Goal: Find specific page/section: Find specific page/section

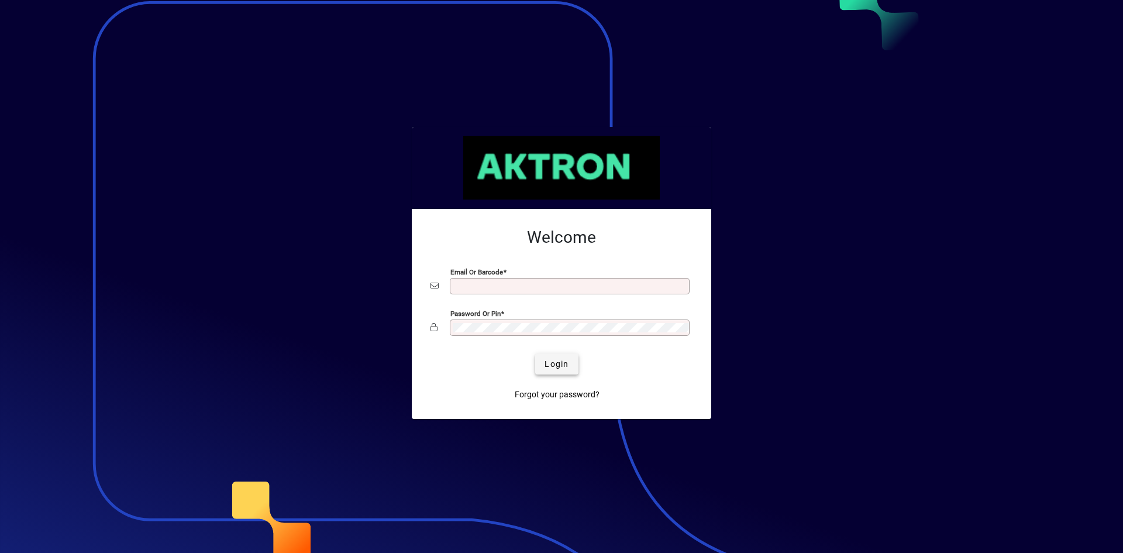
type input "**********"
click at [550, 352] on span "submit" at bounding box center [556, 364] width 43 height 28
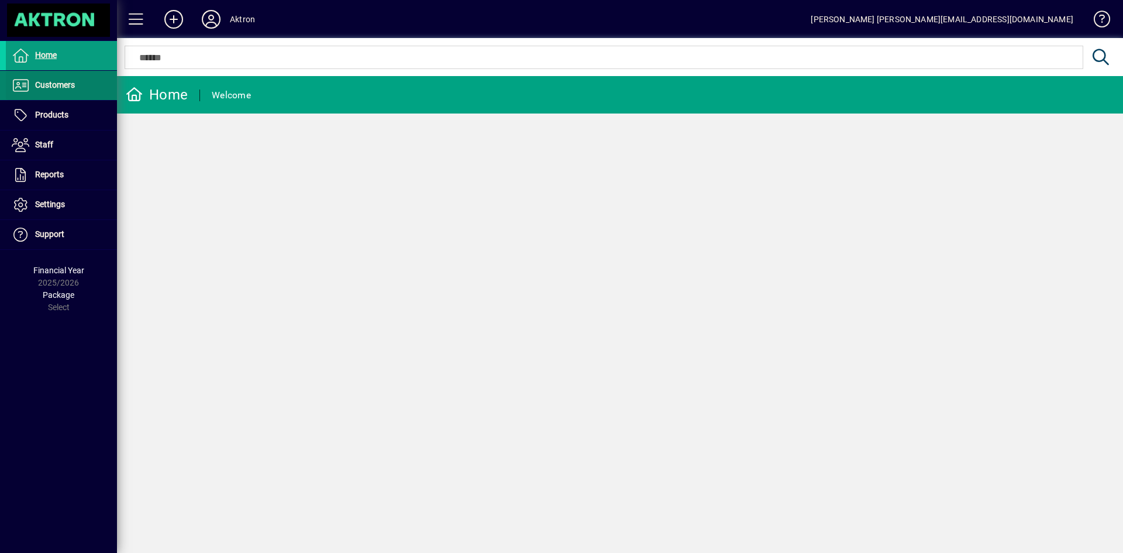
click at [58, 85] on span "Customers" at bounding box center [55, 84] width 40 height 9
